Goal: Task Accomplishment & Management: Manage account settings

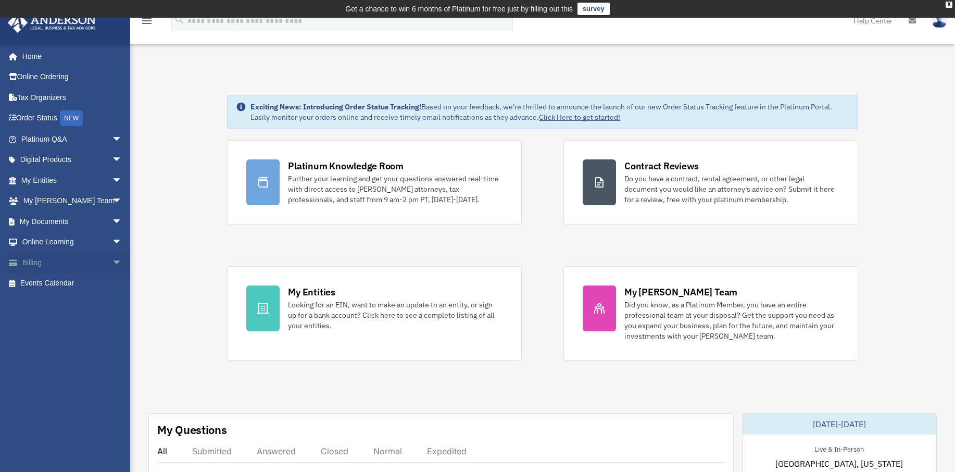
click at [32, 261] on link "Billing arrow_drop_down" at bounding box center [72, 262] width 131 height 21
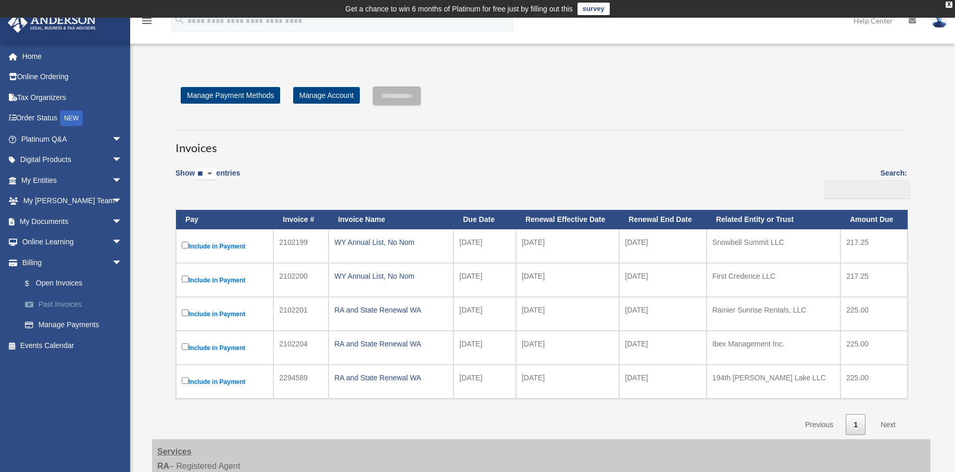
click at [75, 304] on link "Past Invoices" at bounding box center [76, 304] width 123 height 21
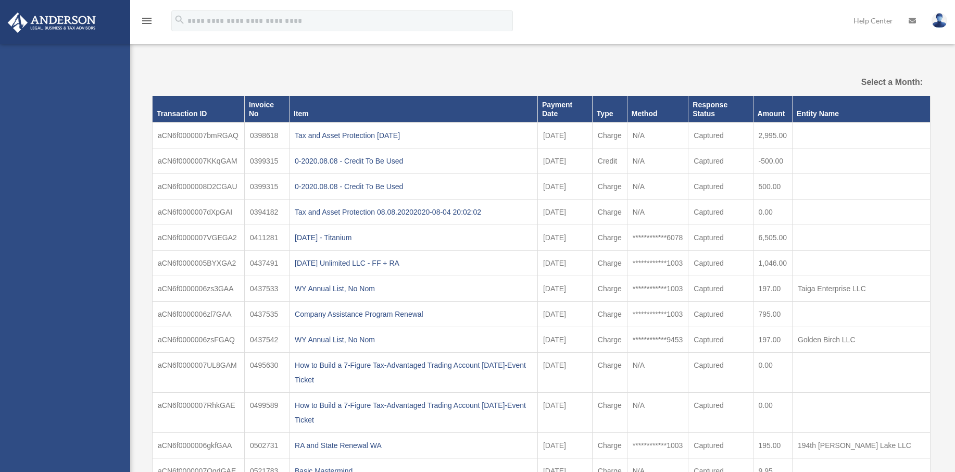
select select
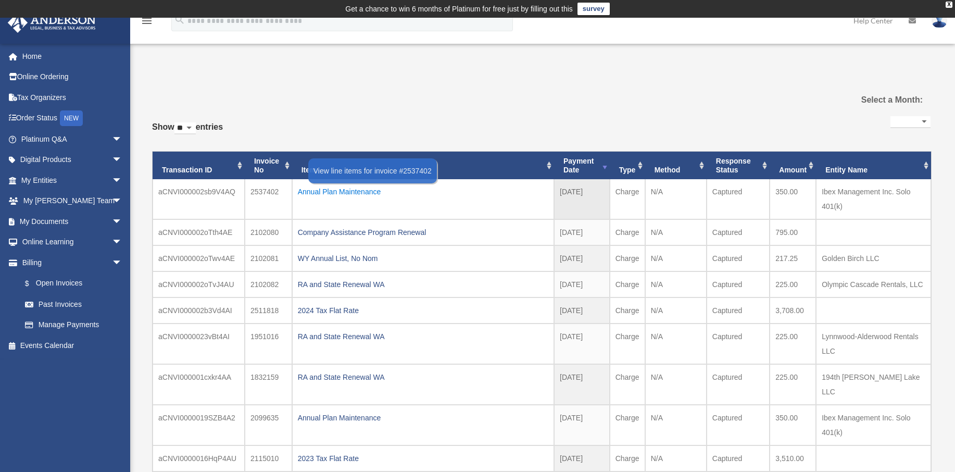
click at [315, 188] on div "Annual Plan Maintenance" at bounding box center [423, 191] width 250 height 15
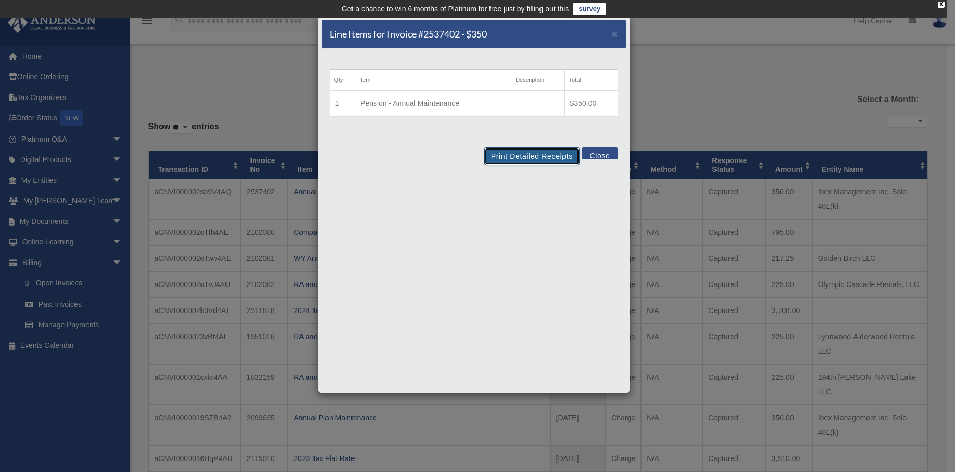
click at [552, 157] on button "Print Detailed Receipts" at bounding box center [531, 156] width 95 height 18
click at [614, 34] on span "×" at bounding box center [614, 34] width 7 height 12
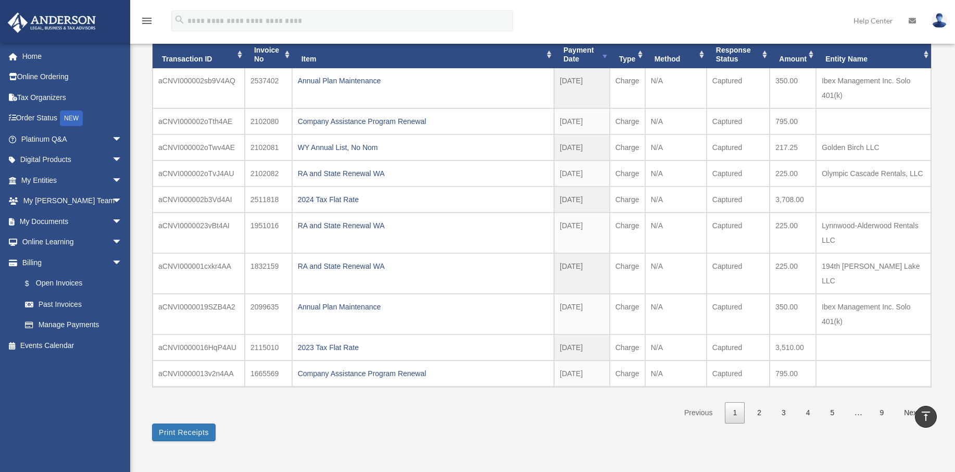
scroll to position [104, 0]
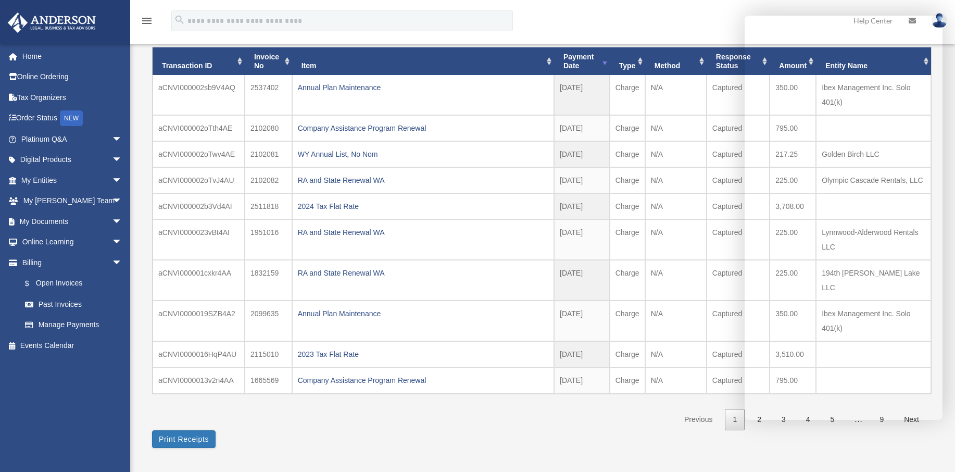
click at [364, 429] on div "**********" at bounding box center [541, 214] width 778 height 465
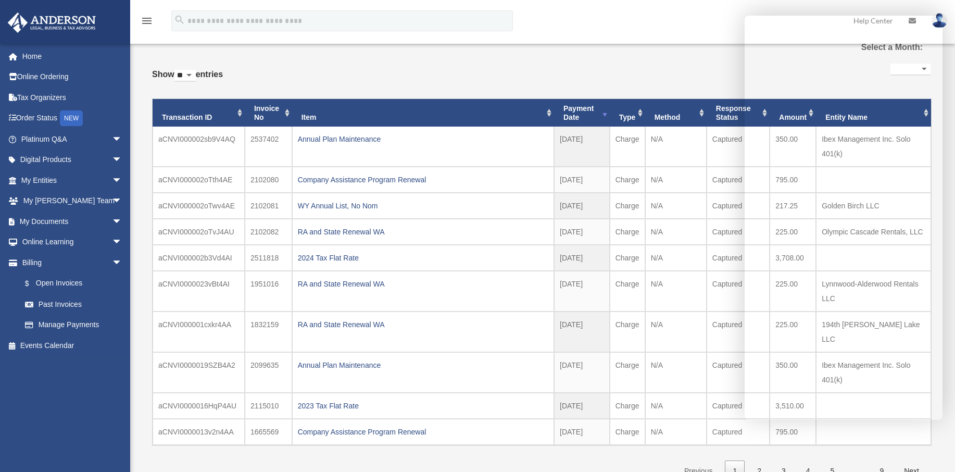
scroll to position [52, 0]
click at [637, 108] on th "Type" at bounding box center [627, 113] width 35 height 28
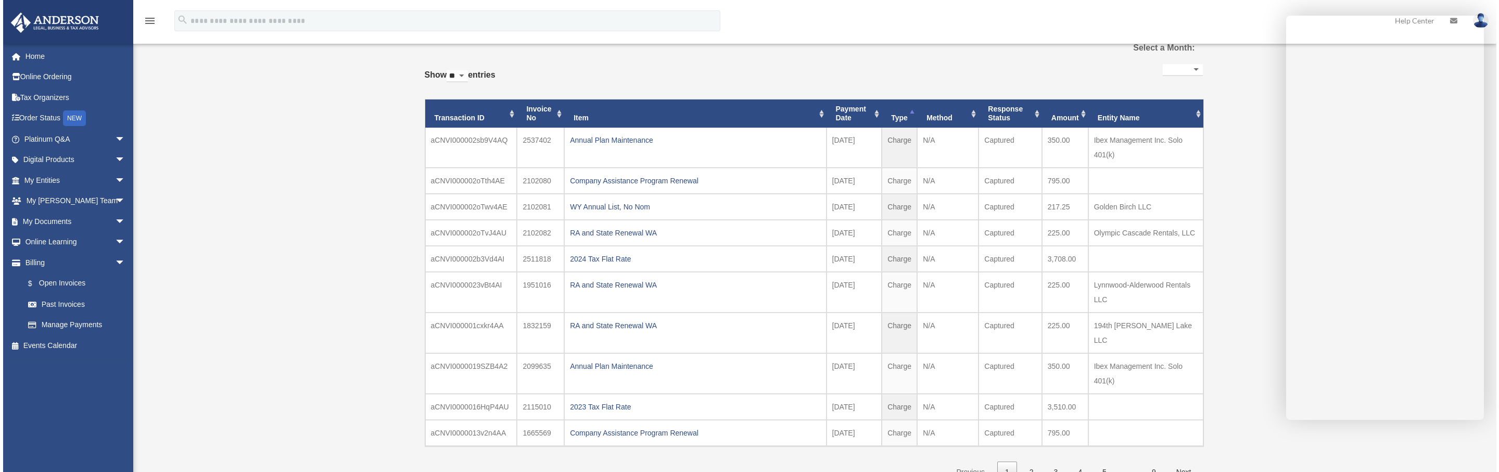
scroll to position [74, 0]
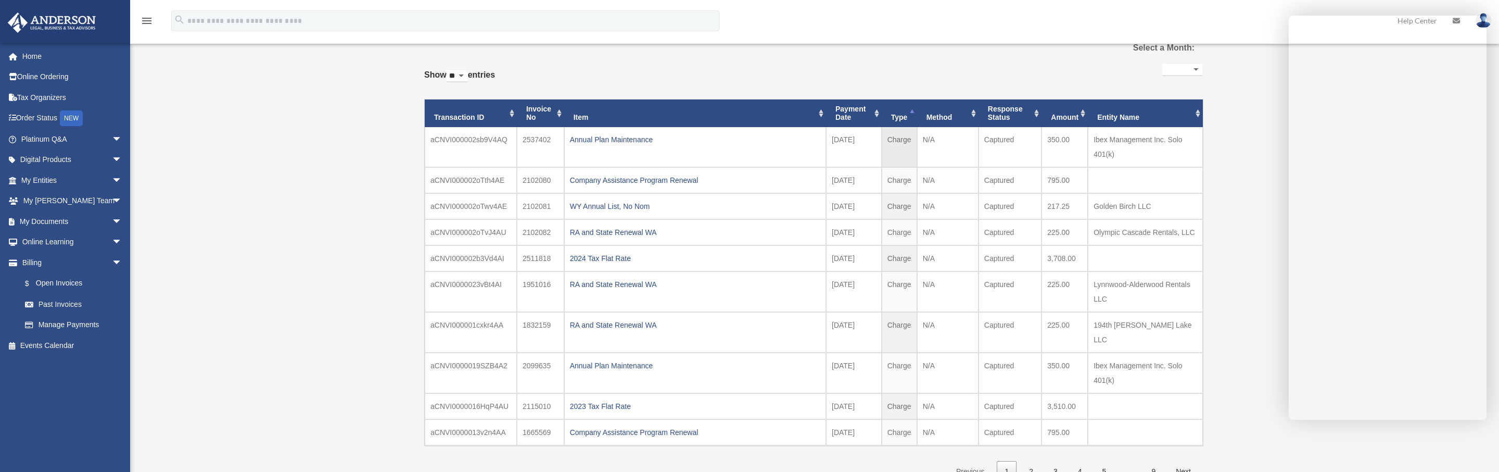
drag, startPoint x: 508, startPoint y: 138, endPoint x: 432, endPoint y: 138, distance: 76.0
click at [432, 138] on td "aCNVI000002sb9V4AQ" at bounding box center [471, 147] width 92 height 40
copy td "aCNVI000002sb9V4AQ"
click at [468, 181] on td "aCNVI000002oTth4AE" at bounding box center [471, 180] width 92 height 26
